Goal: Task Accomplishment & Management: Complete application form

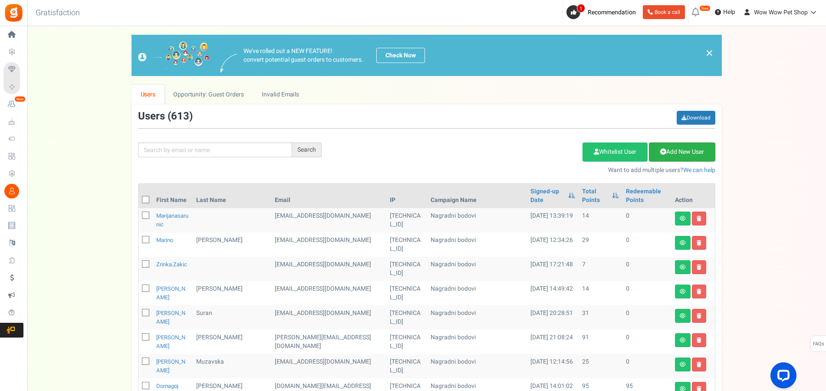
click at [678, 149] on link "Add New User" at bounding box center [682, 151] width 66 height 19
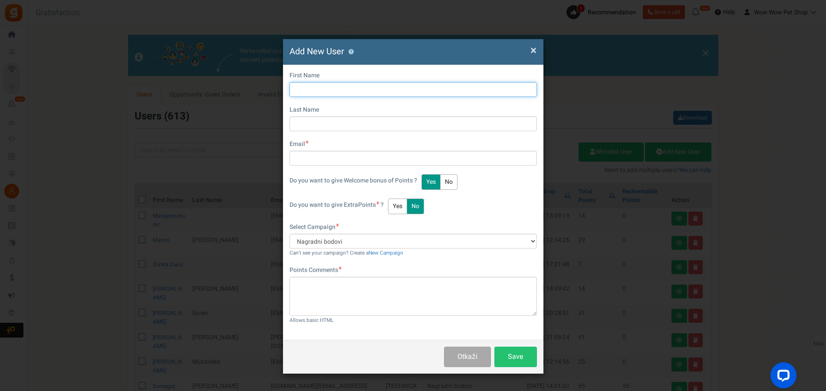
click at [311, 91] on input "text" at bounding box center [413, 89] width 247 height 15
type input "[PERSON_NAME]"
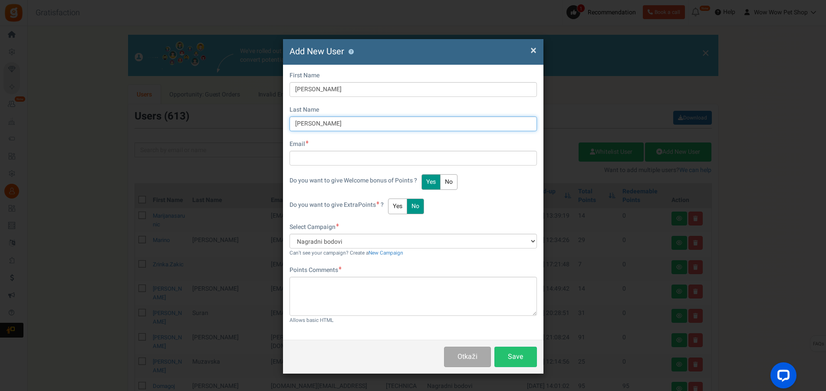
type input "[PERSON_NAME]"
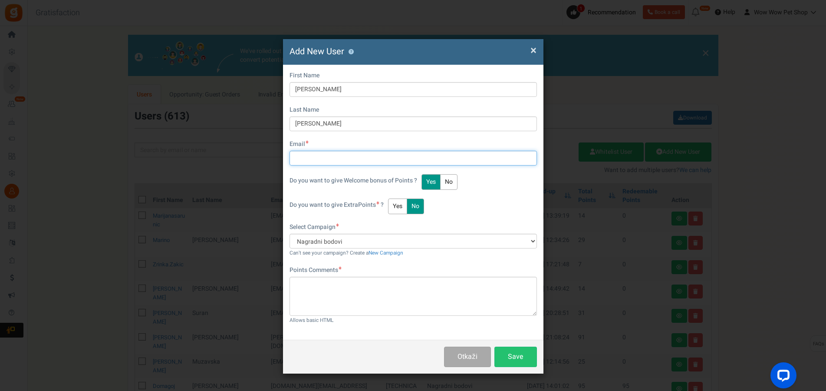
click at [320, 159] on input "text" at bounding box center [413, 158] width 247 height 15
type input "[EMAIL_ADDRESS][DOMAIN_NAME]"
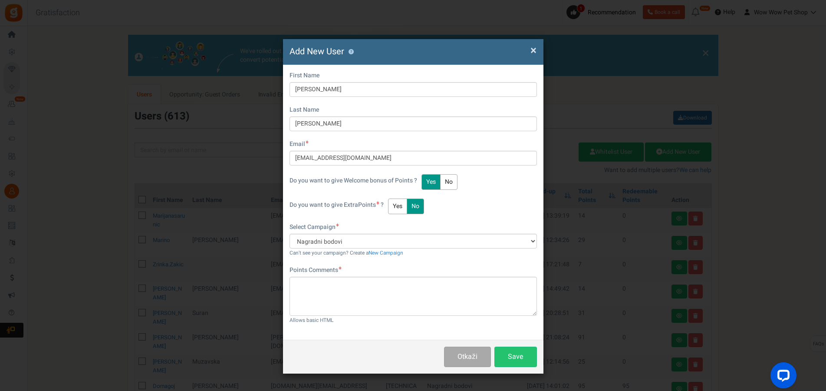
click at [402, 207] on button "Yes" at bounding box center [397, 206] width 19 height 16
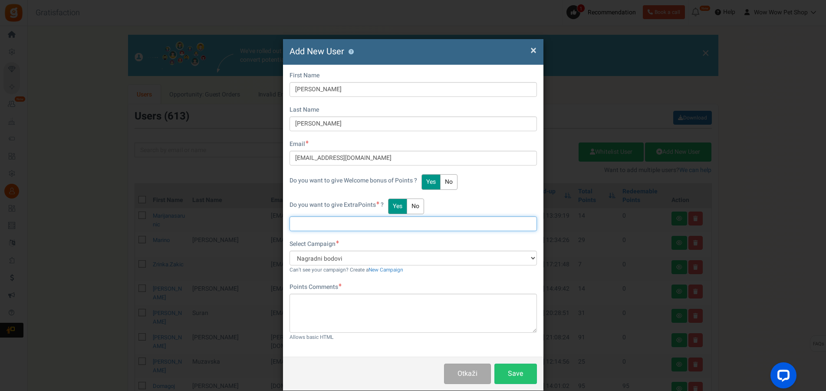
click at [328, 230] on input "text" at bounding box center [413, 223] width 247 height 15
click at [310, 223] on input "text" at bounding box center [413, 223] width 247 height 15
type input "19"
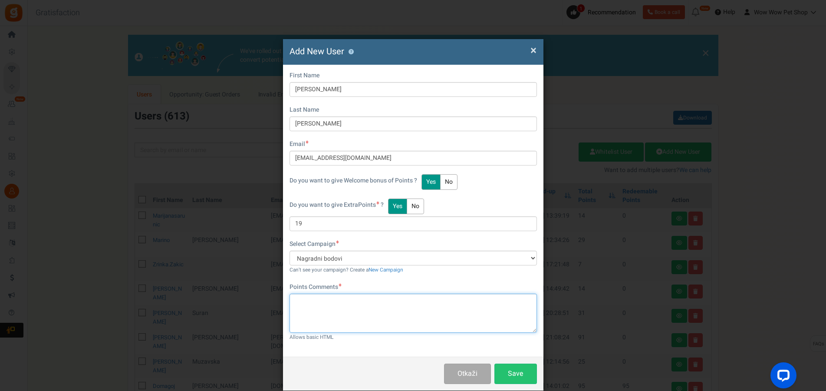
click at [359, 309] on textarea at bounding box center [413, 312] width 247 height 39
paste textarea "1617"
type textarea "Račun br. 1617"
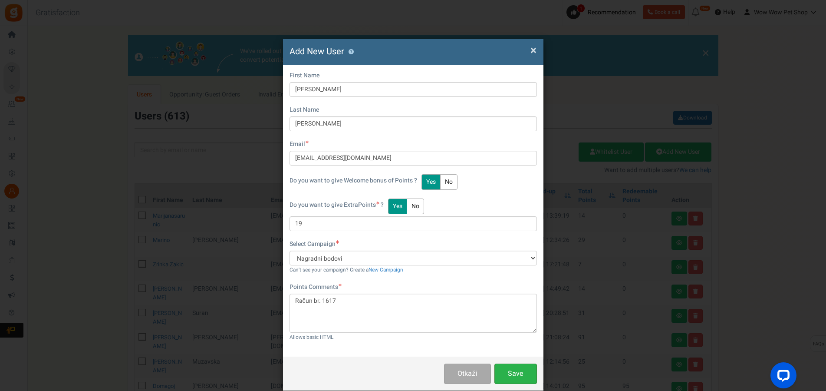
click at [513, 371] on button "Save" at bounding box center [515, 373] width 43 height 20
